Goal: Information Seeking & Learning: Learn about a topic

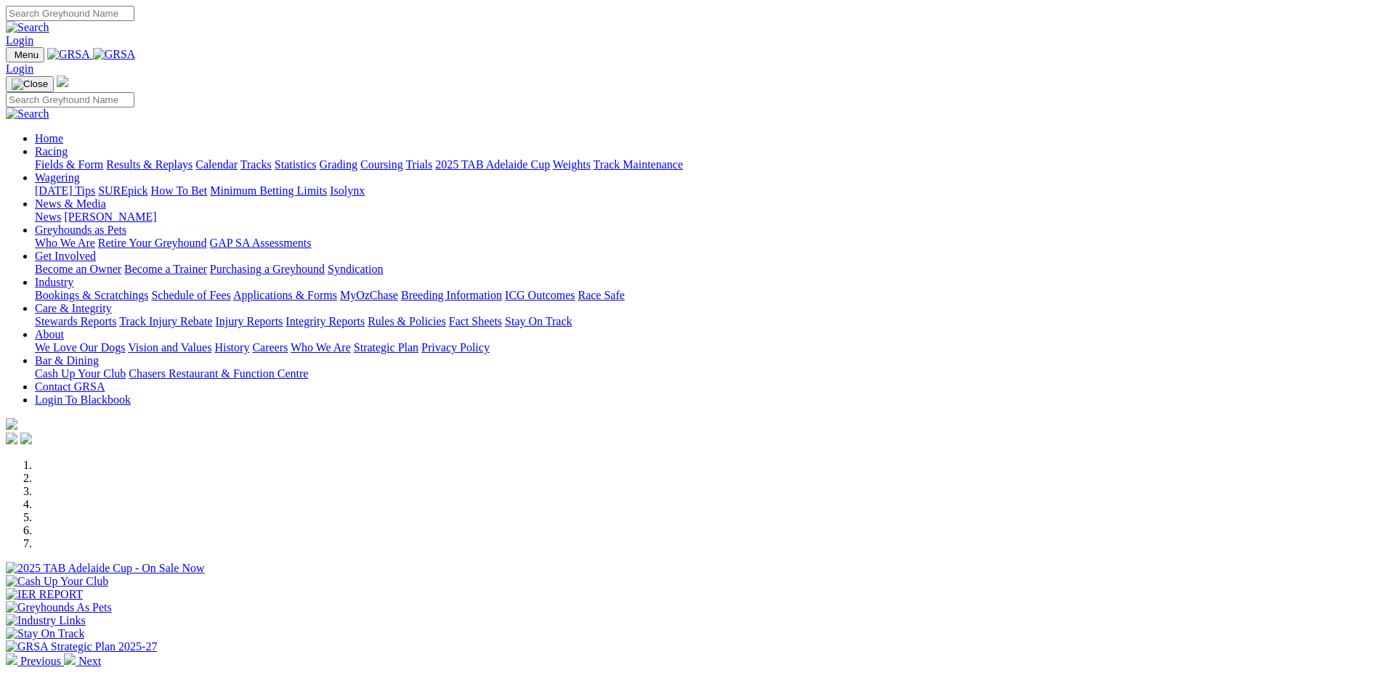
scroll to position [436, 0]
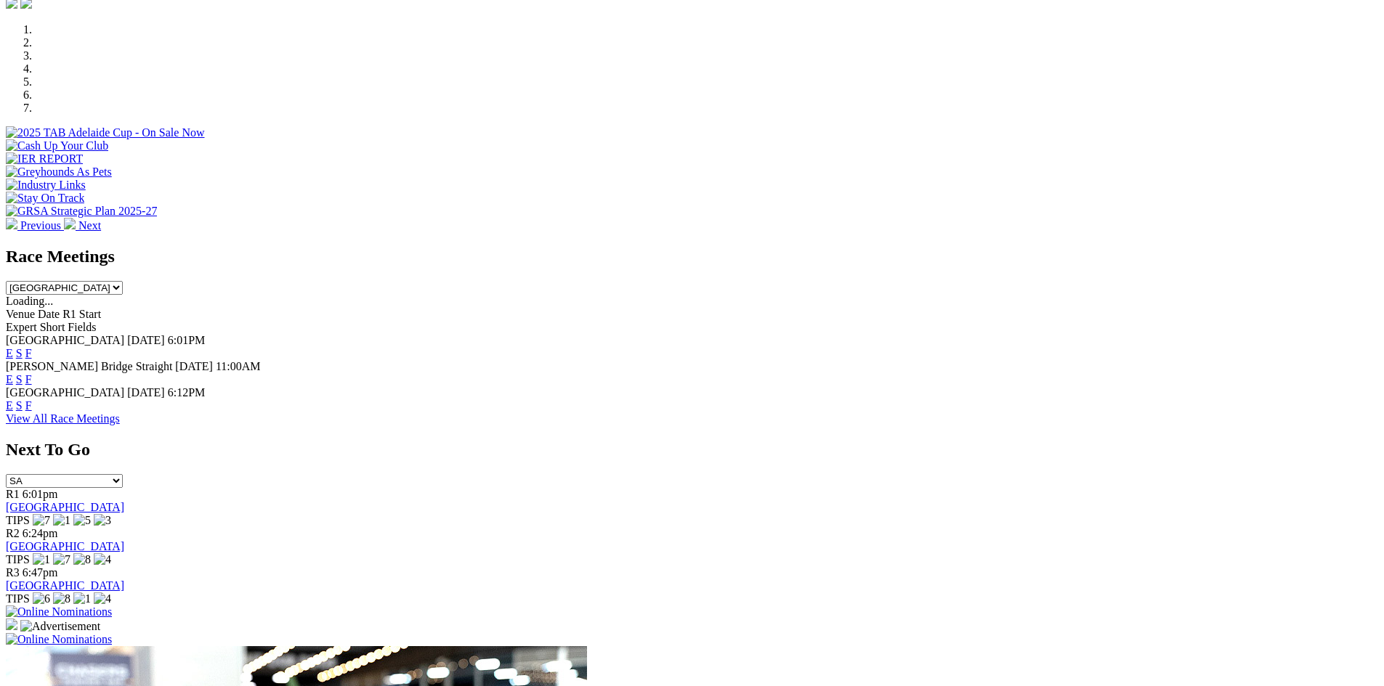
click at [32, 373] on link "F" at bounding box center [28, 379] width 7 height 12
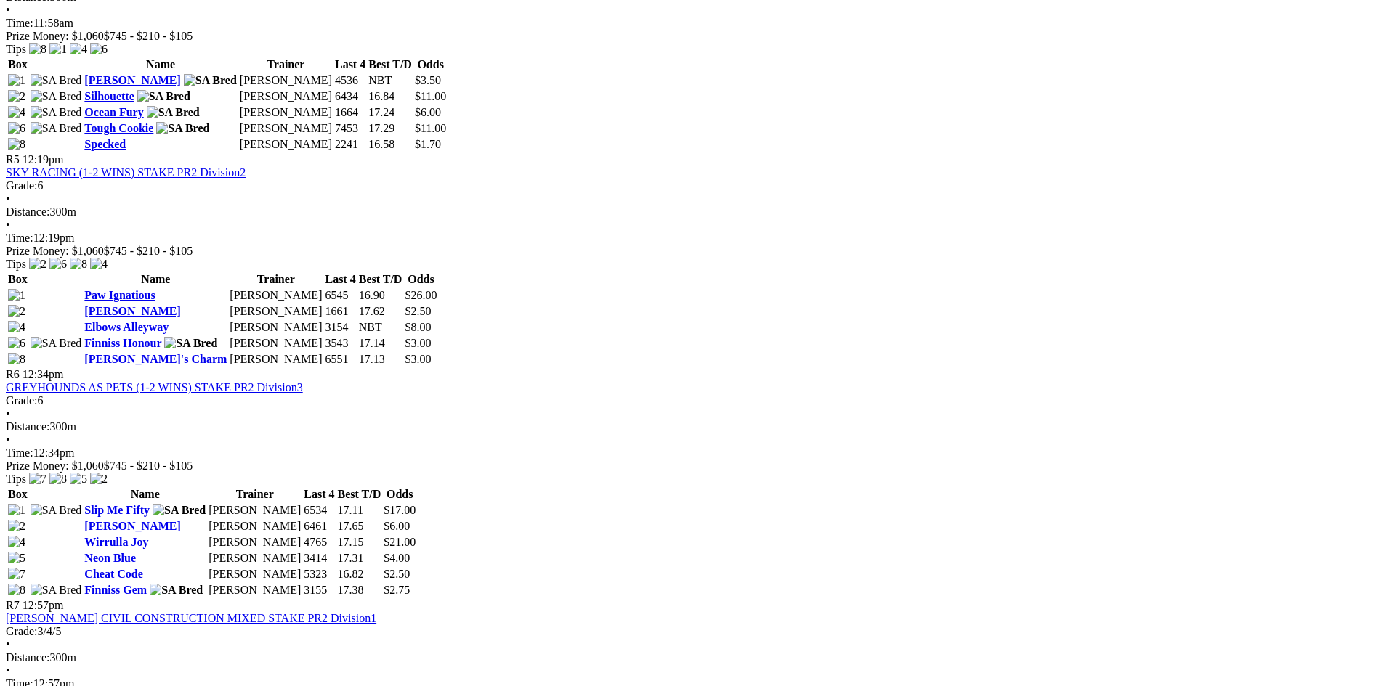
scroll to position [1380, 0]
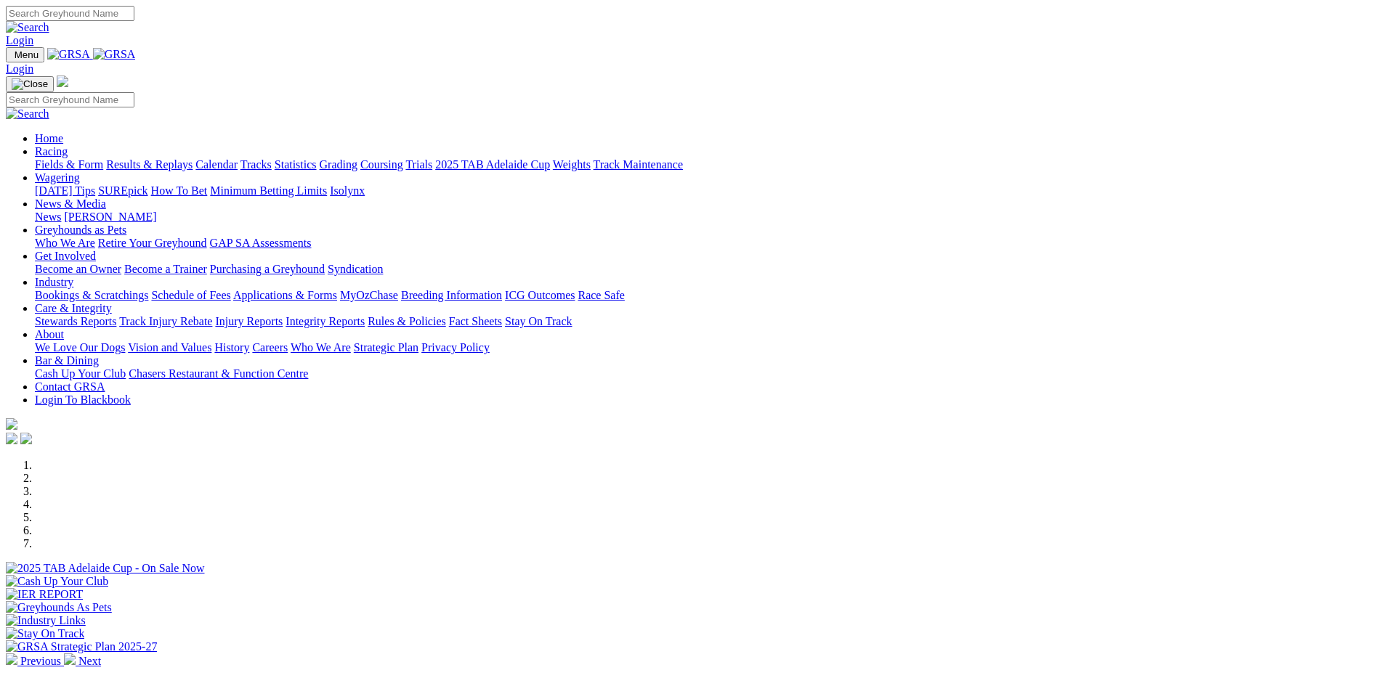
scroll to position [436, 0]
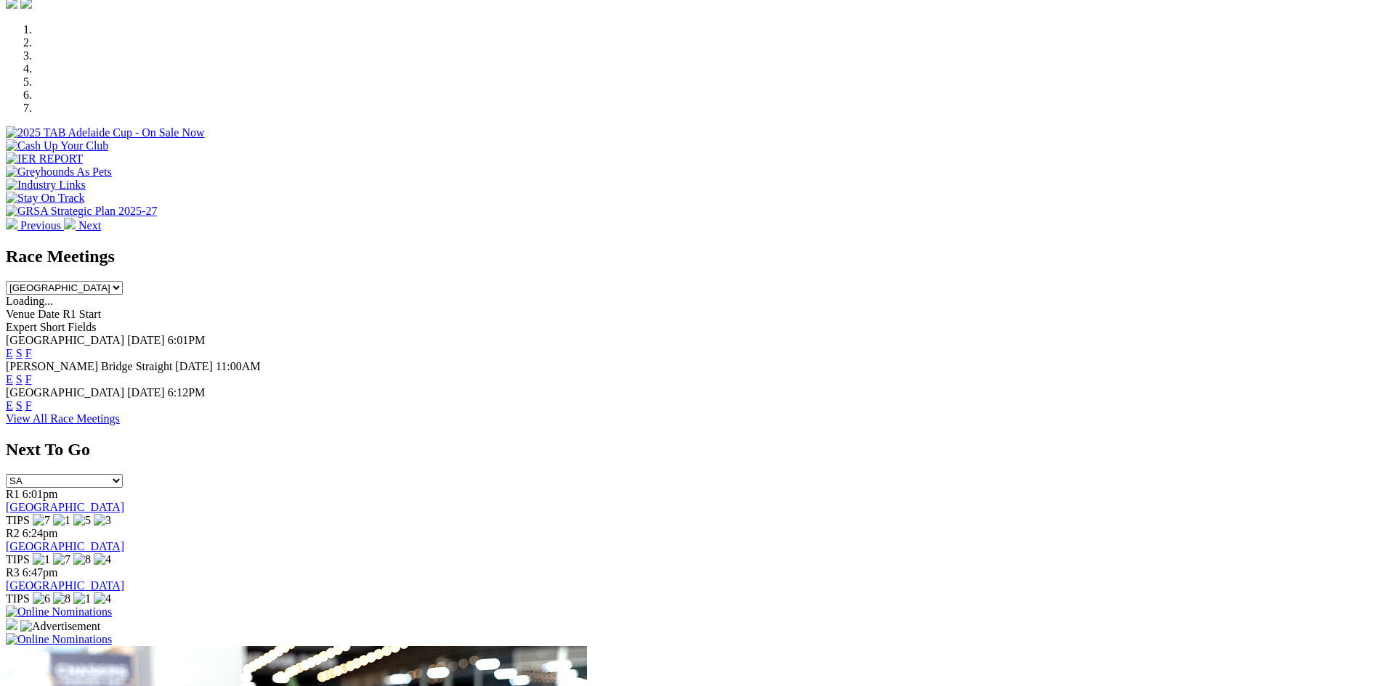
drag, startPoint x: 0, startPoint y: 0, endPoint x: 885, endPoint y: 234, distance: 915.7
click at [32, 347] on link "F" at bounding box center [28, 353] width 7 height 12
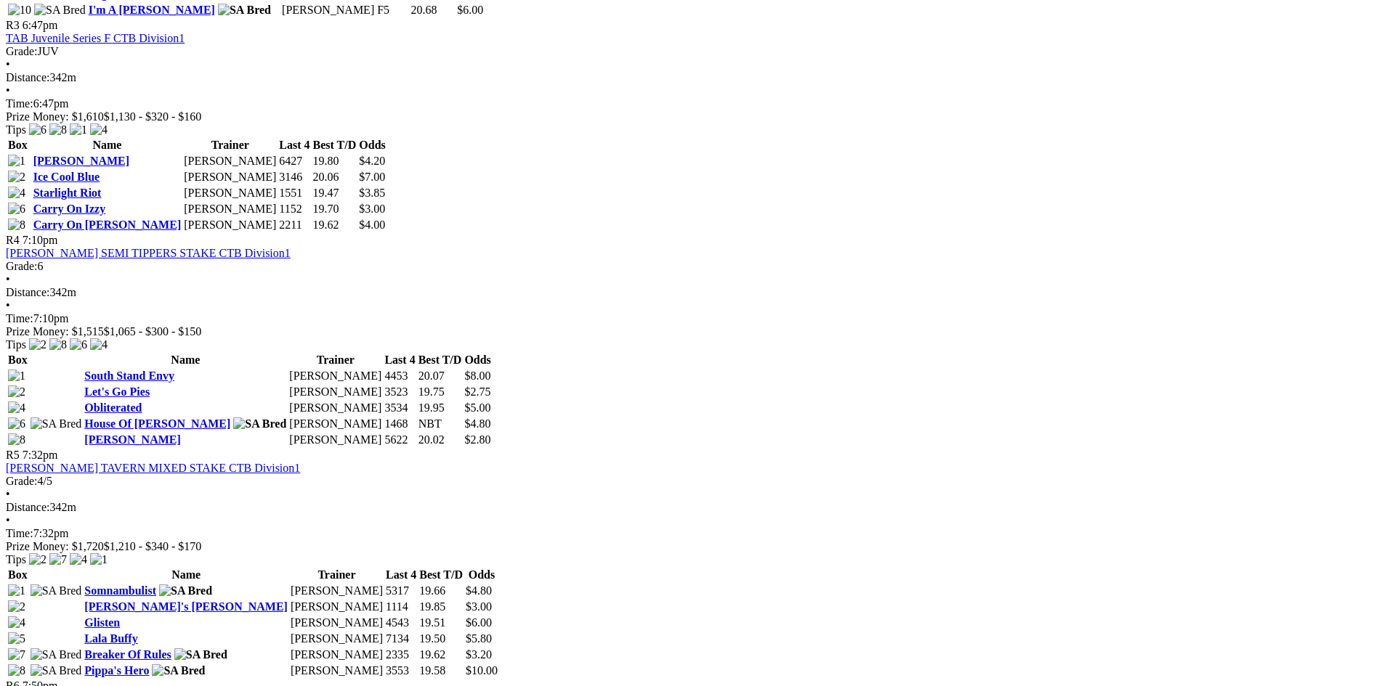
scroll to position [1162, 0]
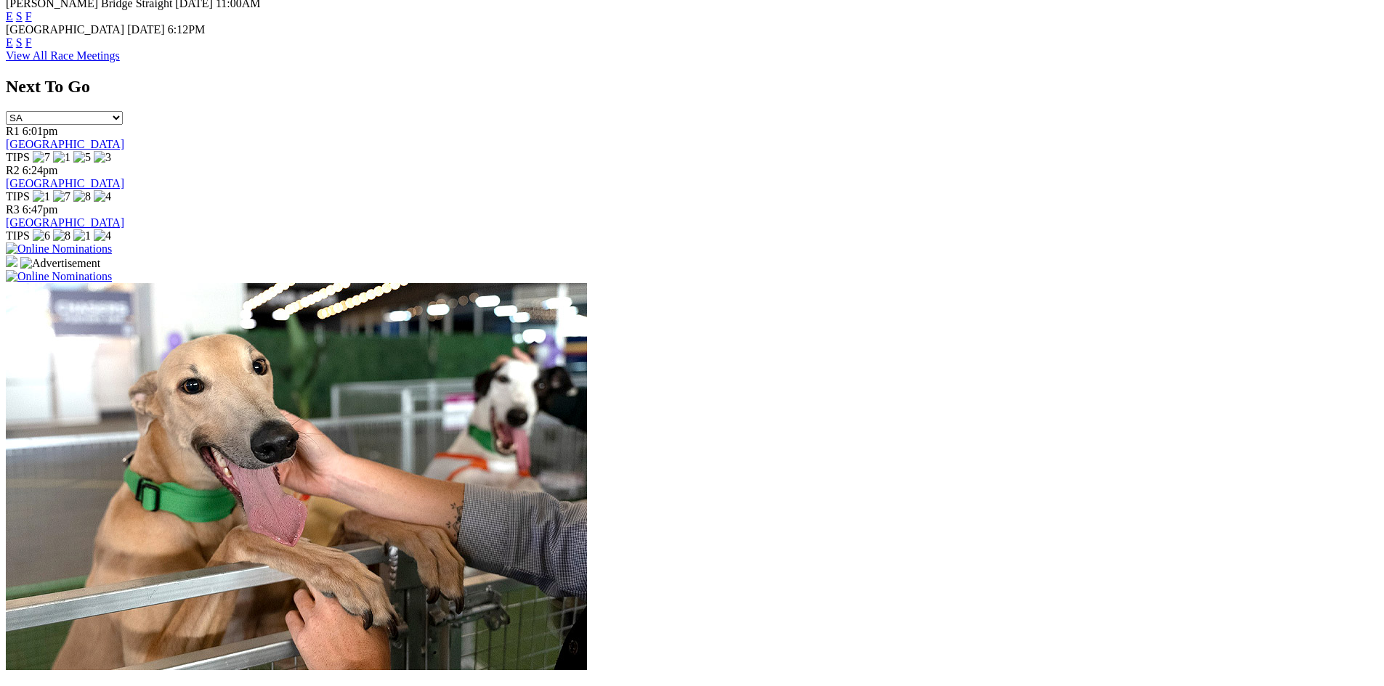
scroll to position [1089, 0]
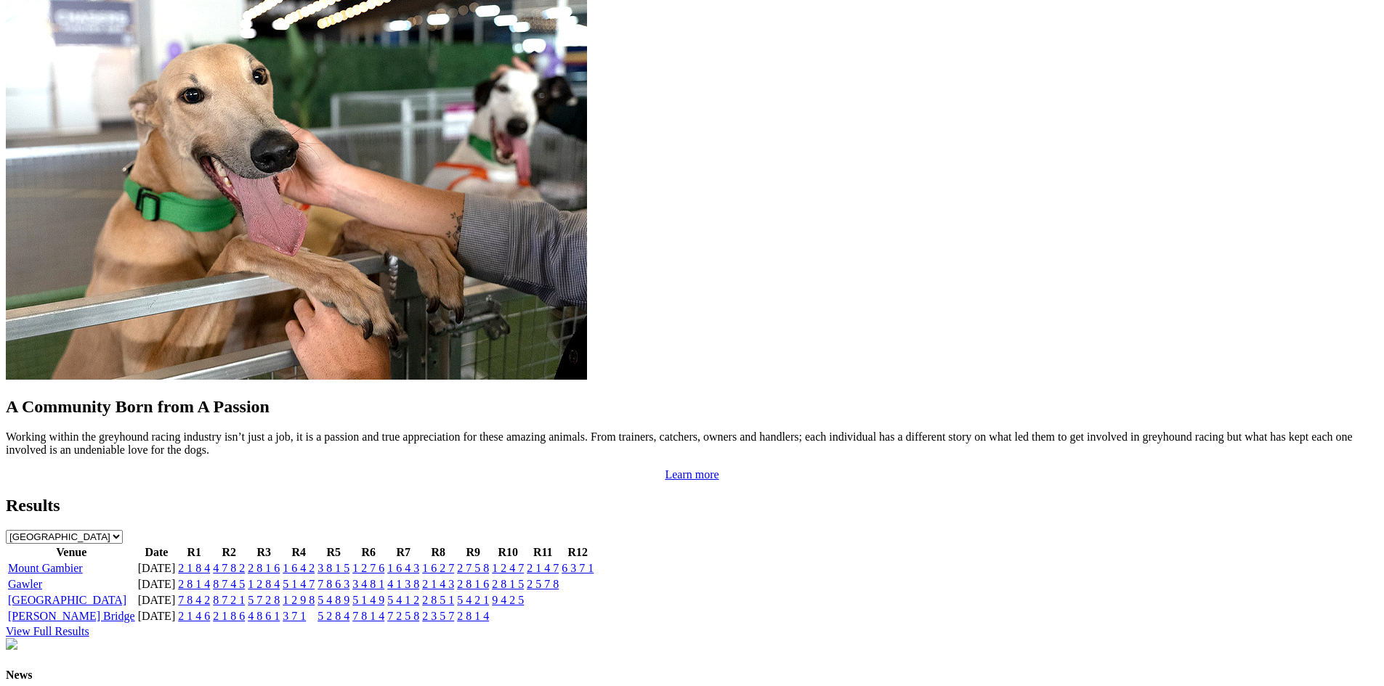
click at [559, 578] on link "2 5 7 8" at bounding box center [543, 584] width 32 height 12
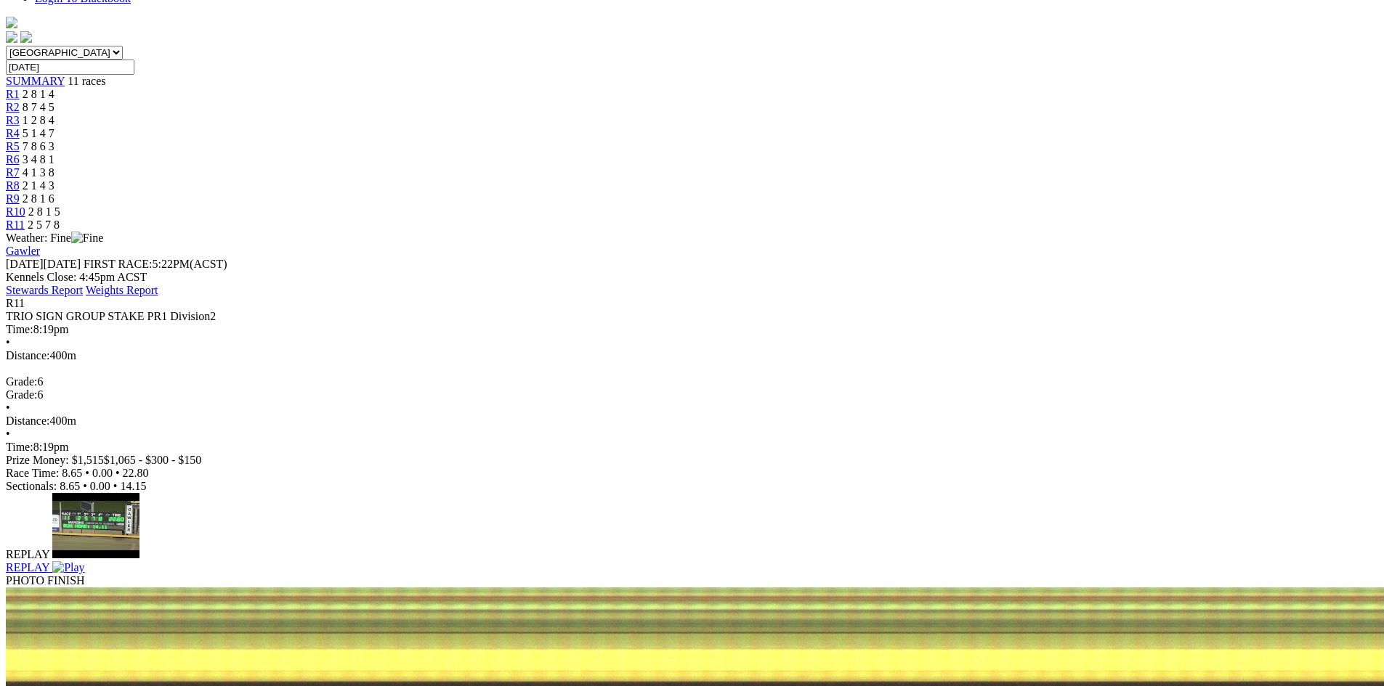
scroll to position [436, 0]
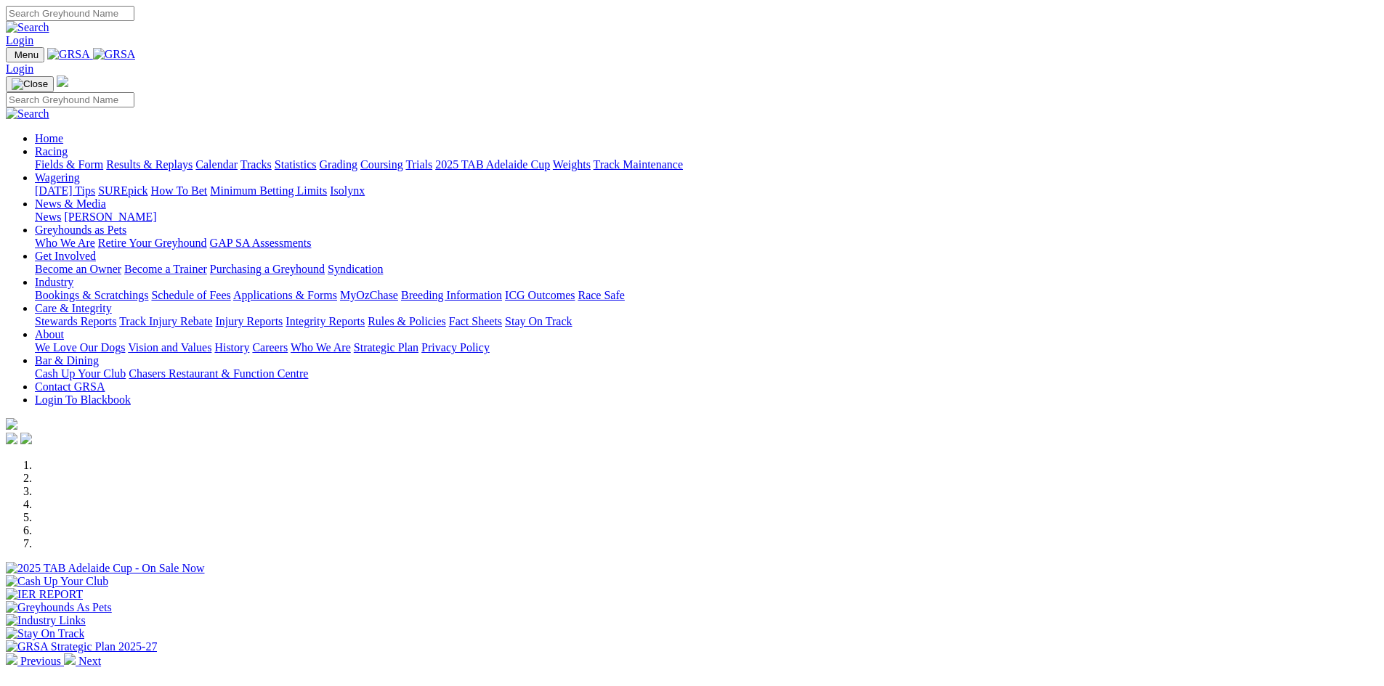
scroll to position [1380, 0]
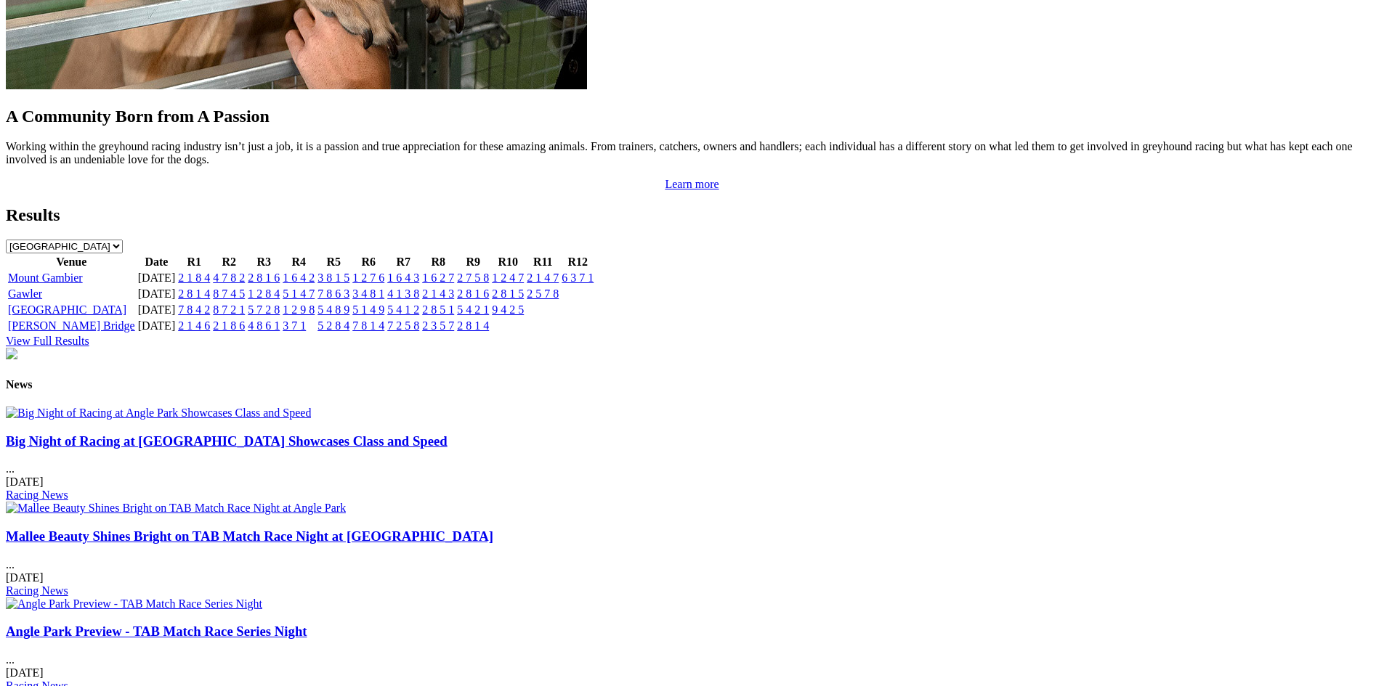
click at [311, 420] on img at bounding box center [158, 413] width 305 height 13
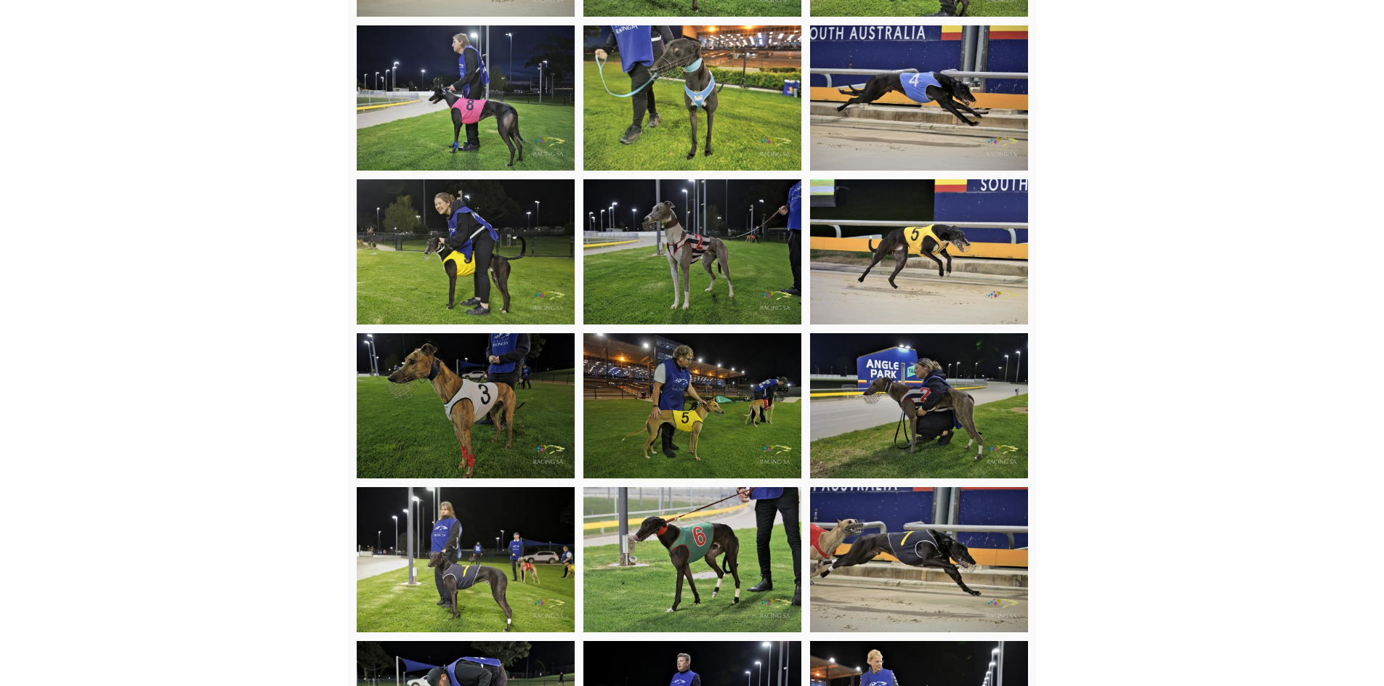
scroll to position [1888, 0]
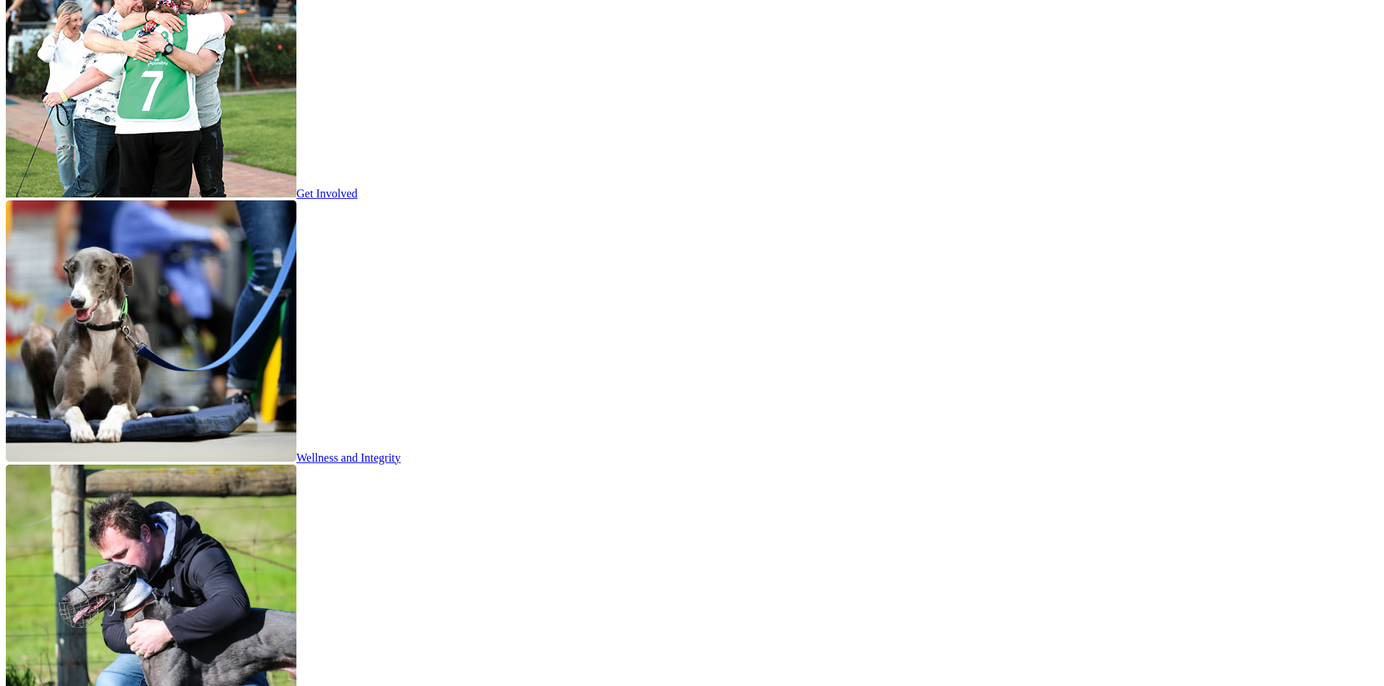
scroll to position [2185, 0]
